Goal: Transaction & Acquisition: Purchase product/service

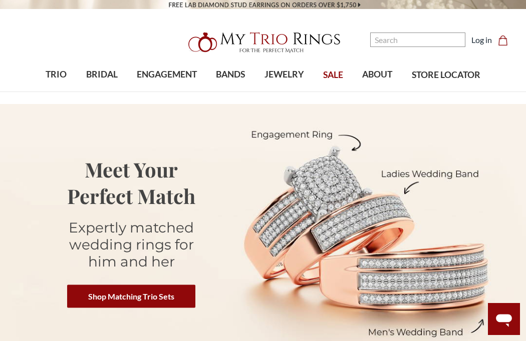
click at [334, 75] on span "SALE" at bounding box center [333, 75] width 20 height 13
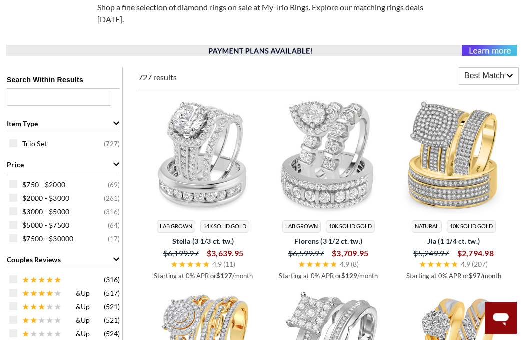
scroll to position [341, 0]
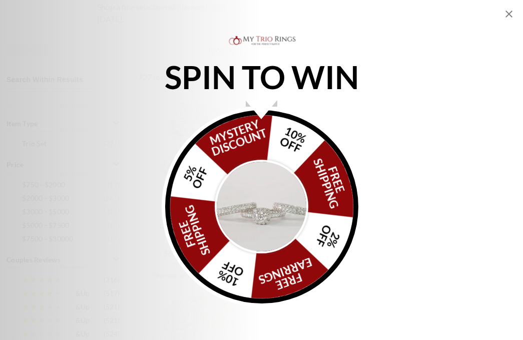
click at [281, 253] on img "Alia popup" at bounding box center [262, 207] width 94 height 94
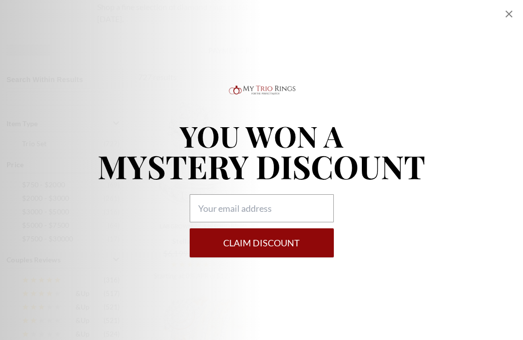
click at [503, 19] on icon "Close popup" at bounding box center [509, 14] width 12 height 12
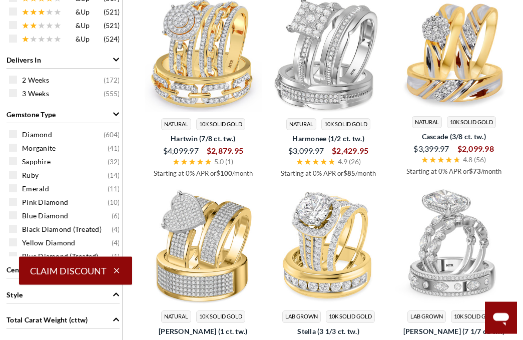
scroll to position [638, 0]
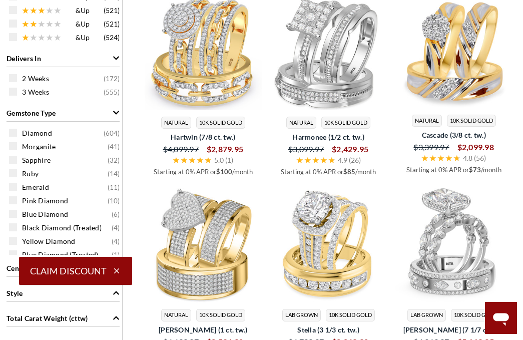
click at [16, 133] on span at bounding box center [13, 133] width 8 height 8
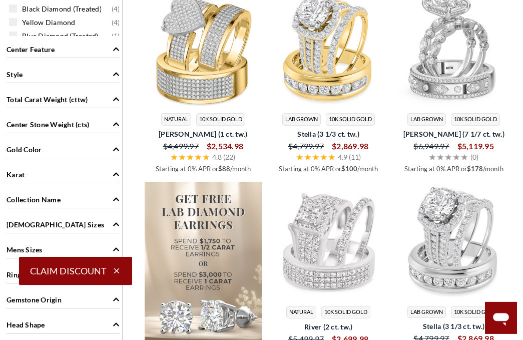
scroll to position [857, 0]
click at [109, 156] on div "Gold Color" at bounding box center [63, 148] width 113 height 19
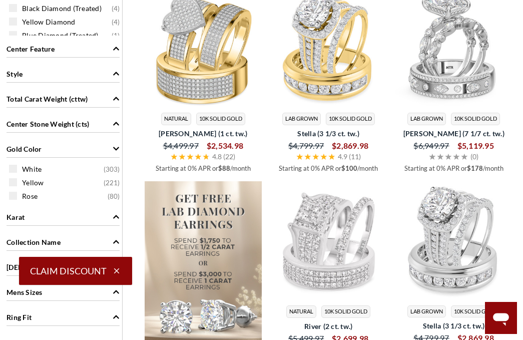
click at [64, 201] on span "Rose ( 80 )" at bounding box center [71, 196] width 98 height 10
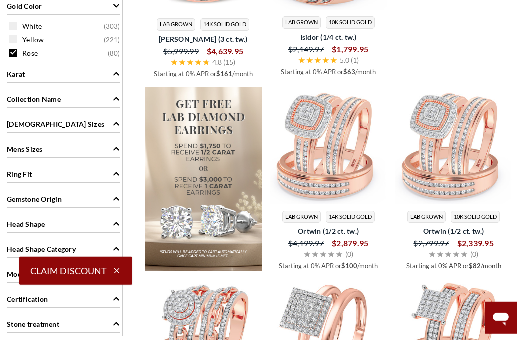
scroll to position [954, 0]
click at [113, 127] on icon "Ladies Sizes" at bounding box center [116, 123] width 7 height 7
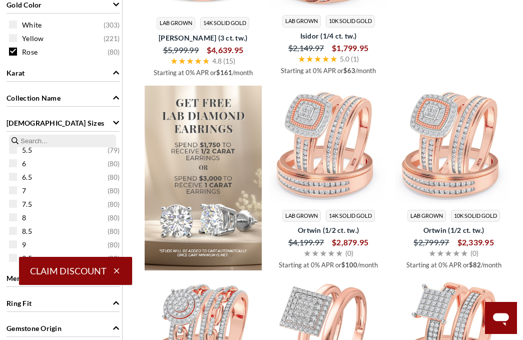
scroll to position [83, 0]
click at [24, 211] on span "8" at bounding box center [24, 208] width 4 height 10
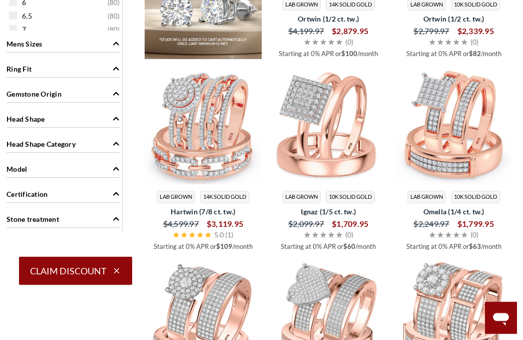
scroll to position [1189, 0]
click at [116, 222] on icon "Stone treatment" at bounding box center [116, 218] width 7 height 7
click at [111, 196] on div "Certification" at bounding box center [63, 192] width 113 height 19
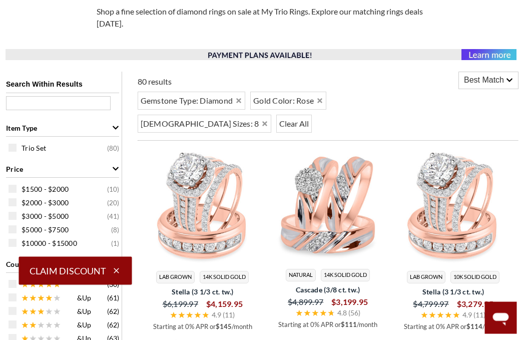
scroll to position [335, 0]
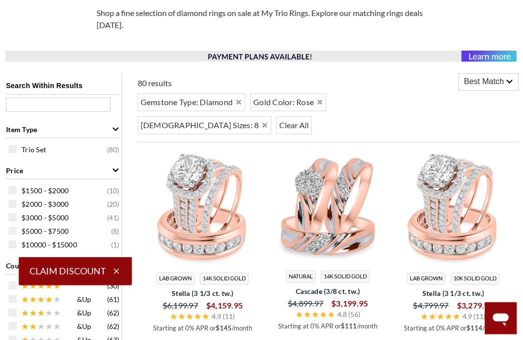
click at [502, 88] on span "Best Match" at bounding box center [485, 82] width 40 height 12
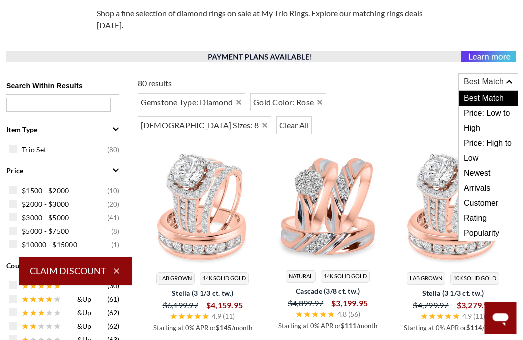
scroll to position [335, 1]
click at [504, 145] on span "Price: High to Low" at bounding box center [489, 151] width 59 height 30
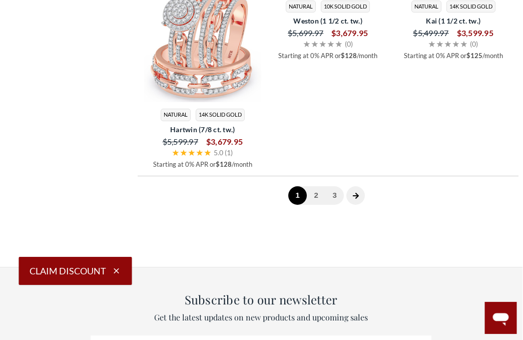
scroll to position [2128, 0]
click at [358, 199] on icon "next page" at bounding box center [356, 195] width 7 height 7
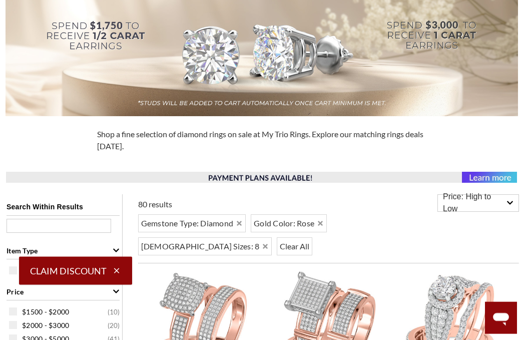
click at [501, 205] on span "Price: High to Low" at bounding box center [475, 203] width 64 height 24
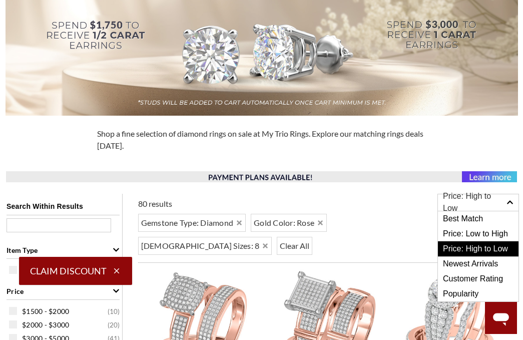
click at [497, 234] on span "Price: Low to High" at bounding box center [478, 233] width 81 height 15
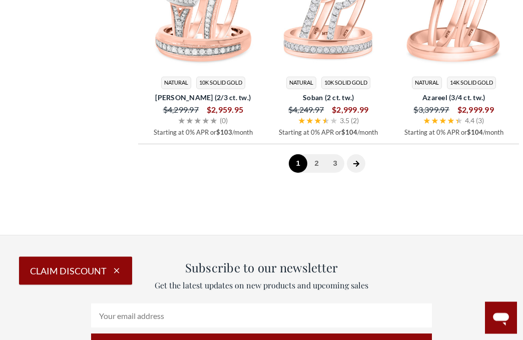
scroll to position [2157, 0]
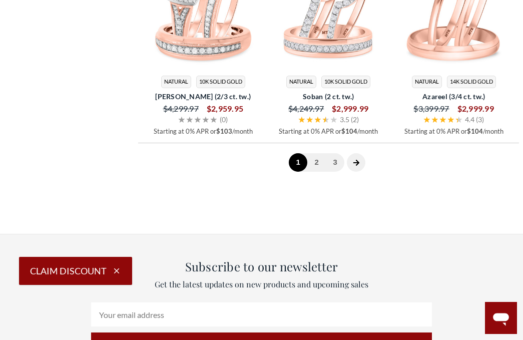
click at [358, 166] on icon "next page" at bounding box center [356, 162] width 7 height 7
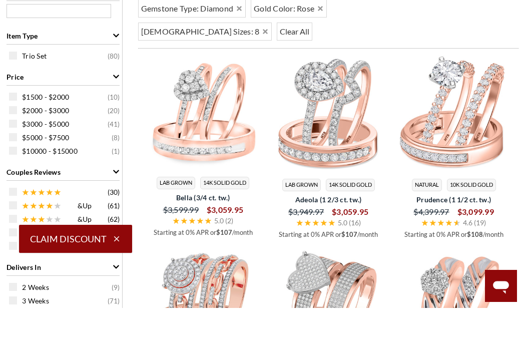
scroll to position [430, 0]
